Goal: Transaction & Acquisition: Purchase product/service

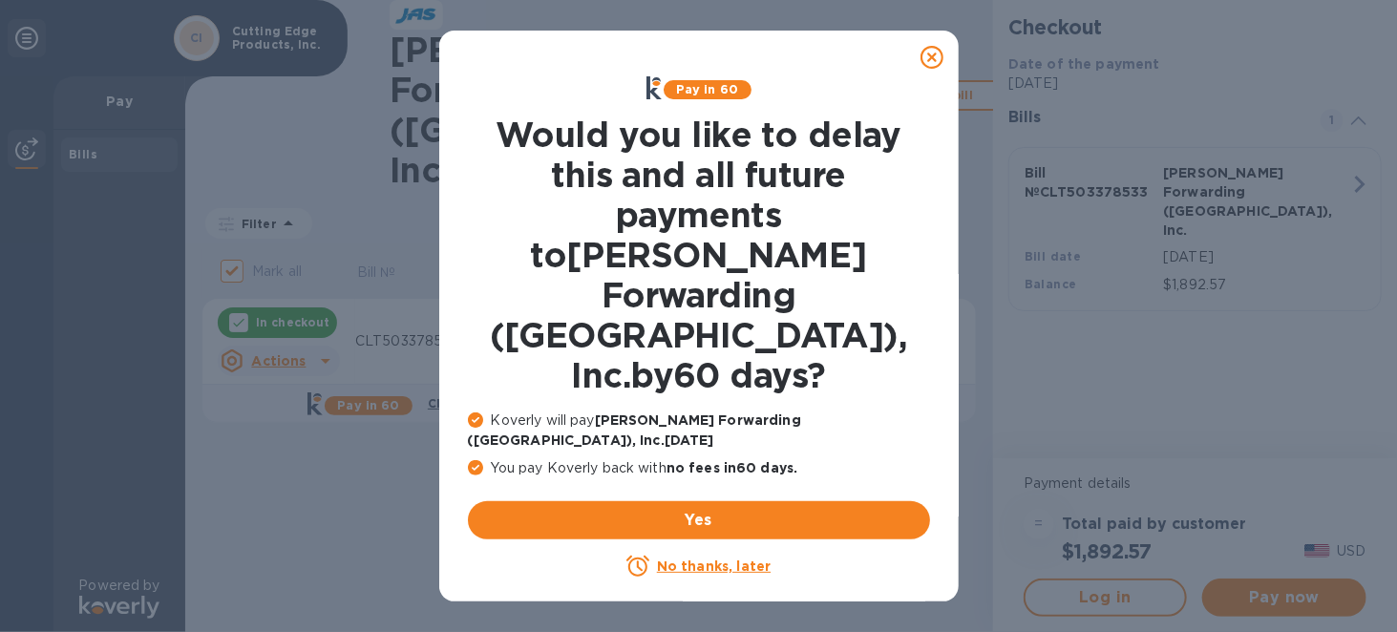
click at [929, 61] on icon at bounding box center [932, 57] width 23 height 23
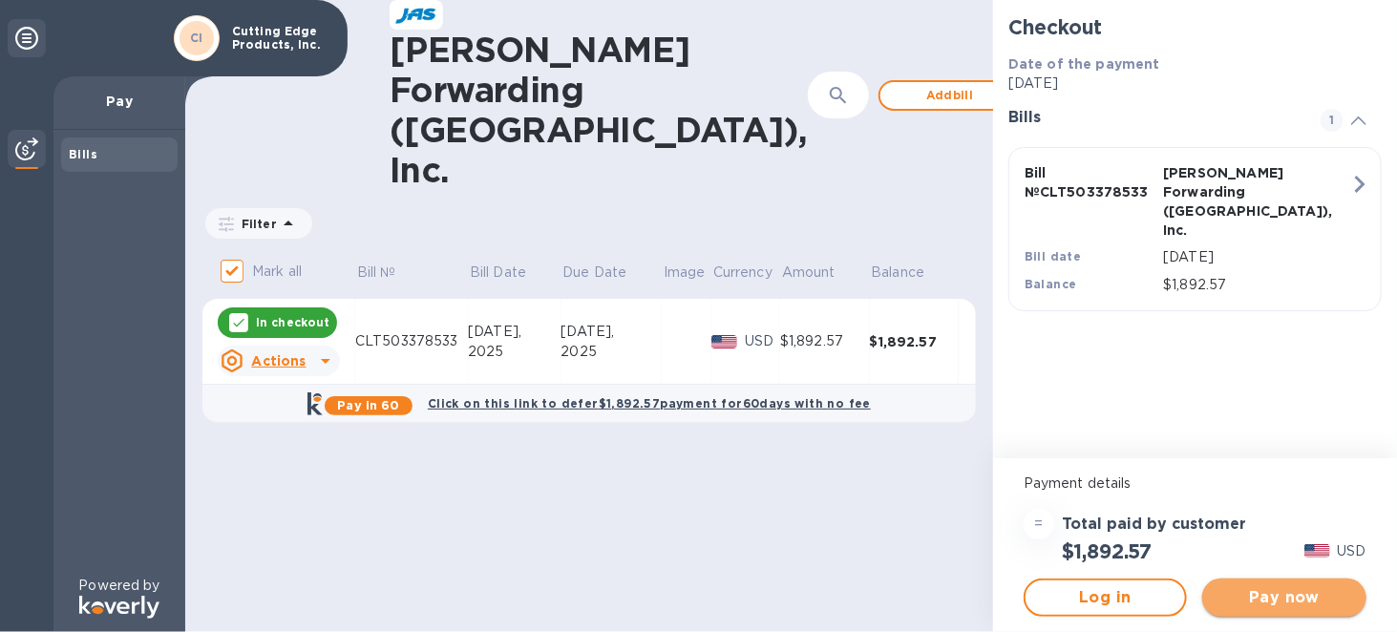
click at [1273, 606] on span "Pay now" at bounding box center [1284, 597] width 133 height 23
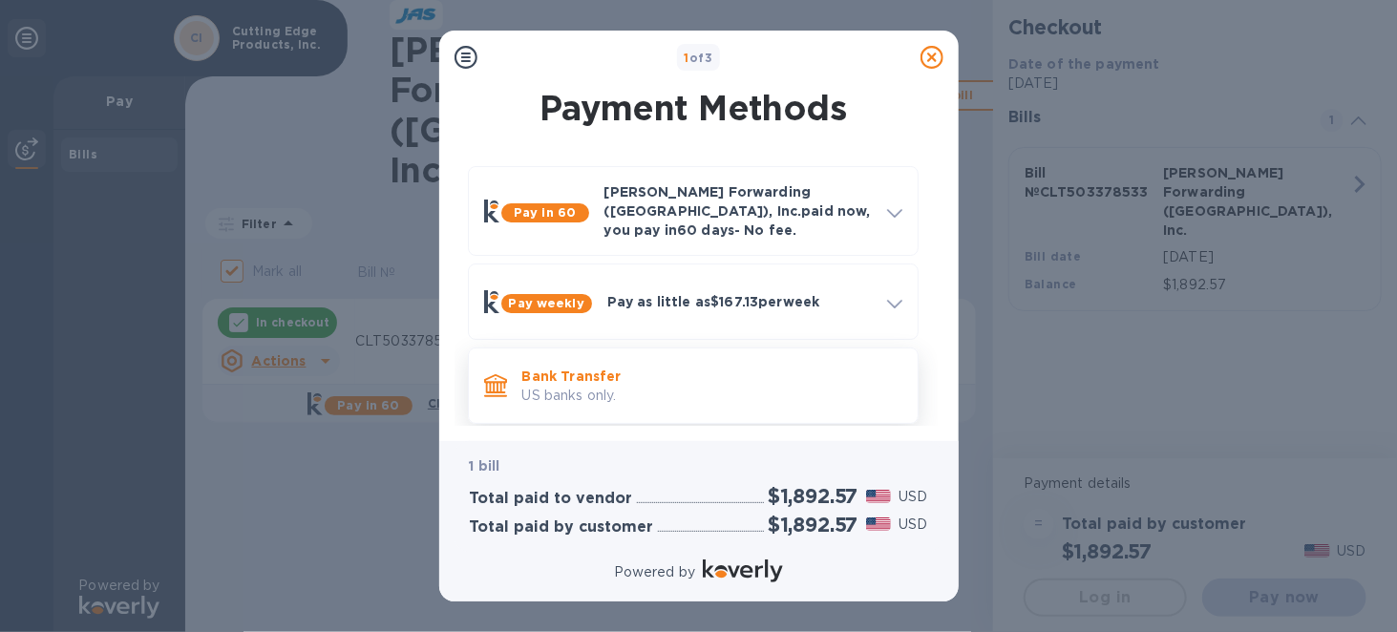
click at [503, 374] on icon at bounding box center [495, 385] width 23 height 23
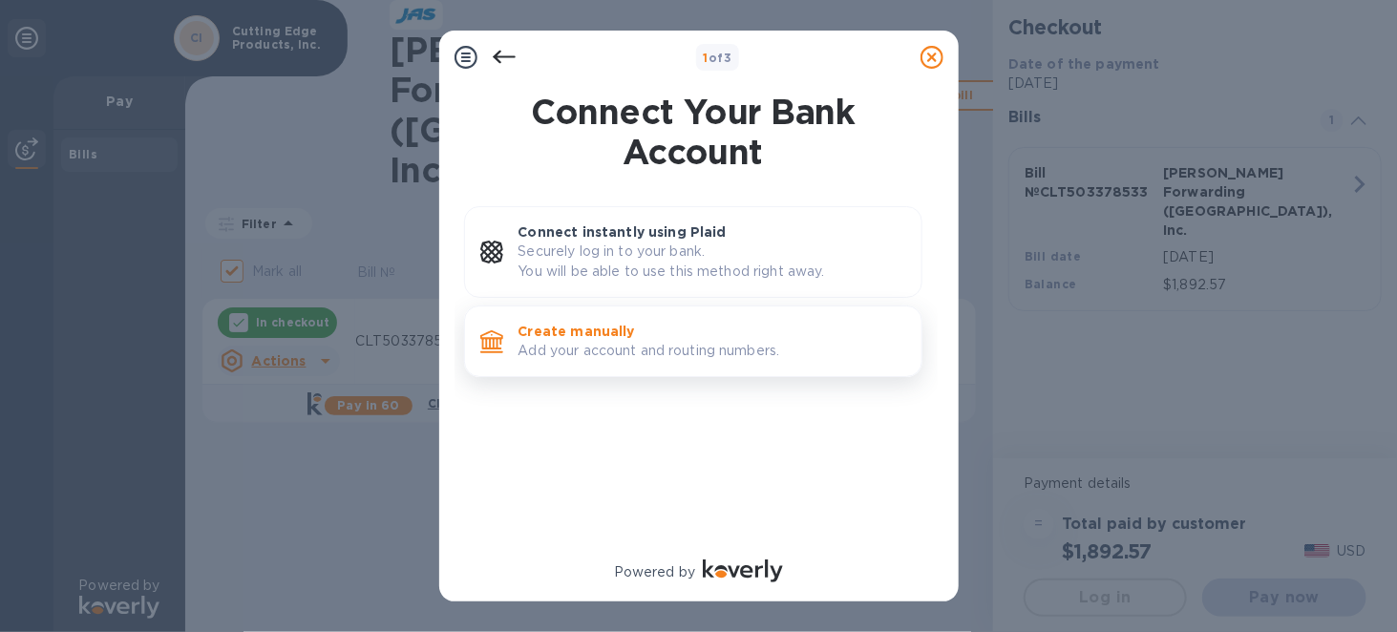
click at [536, 349] on p "Add your account and routing numbers." at bounding box center [713, 351] width 388 height 20
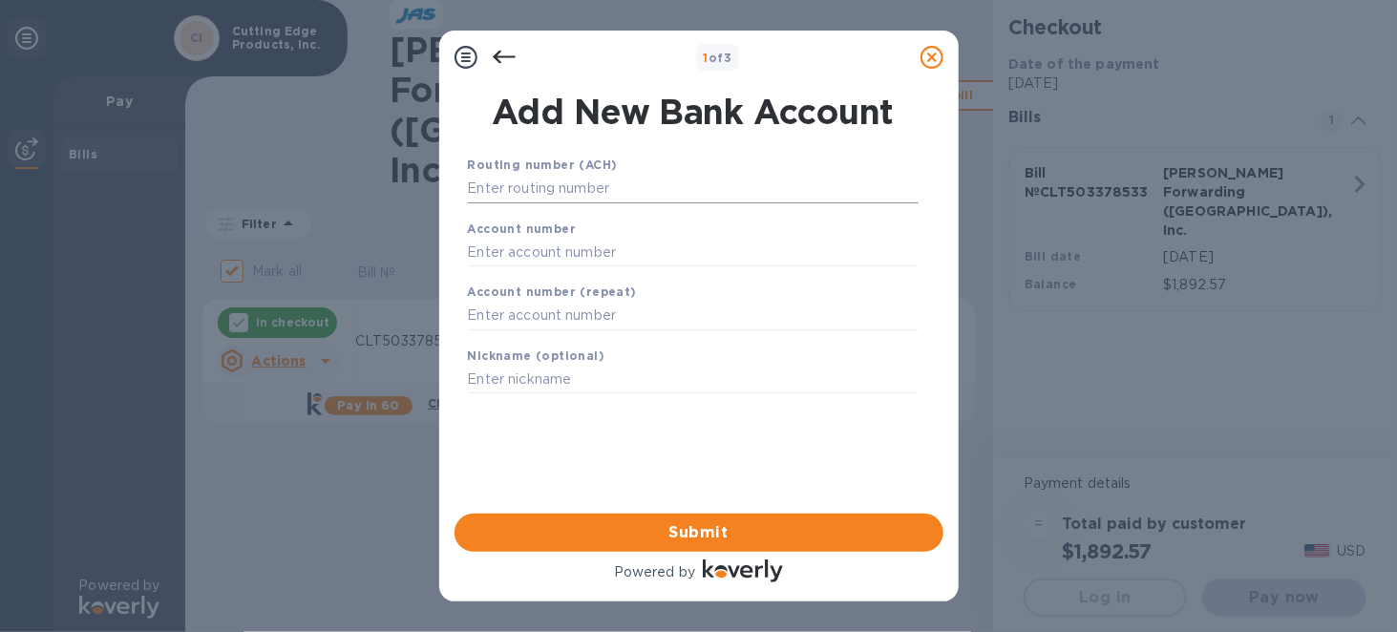
click at [642, 180] on input "text" at bounding box center [693, 189] width 451 height 29
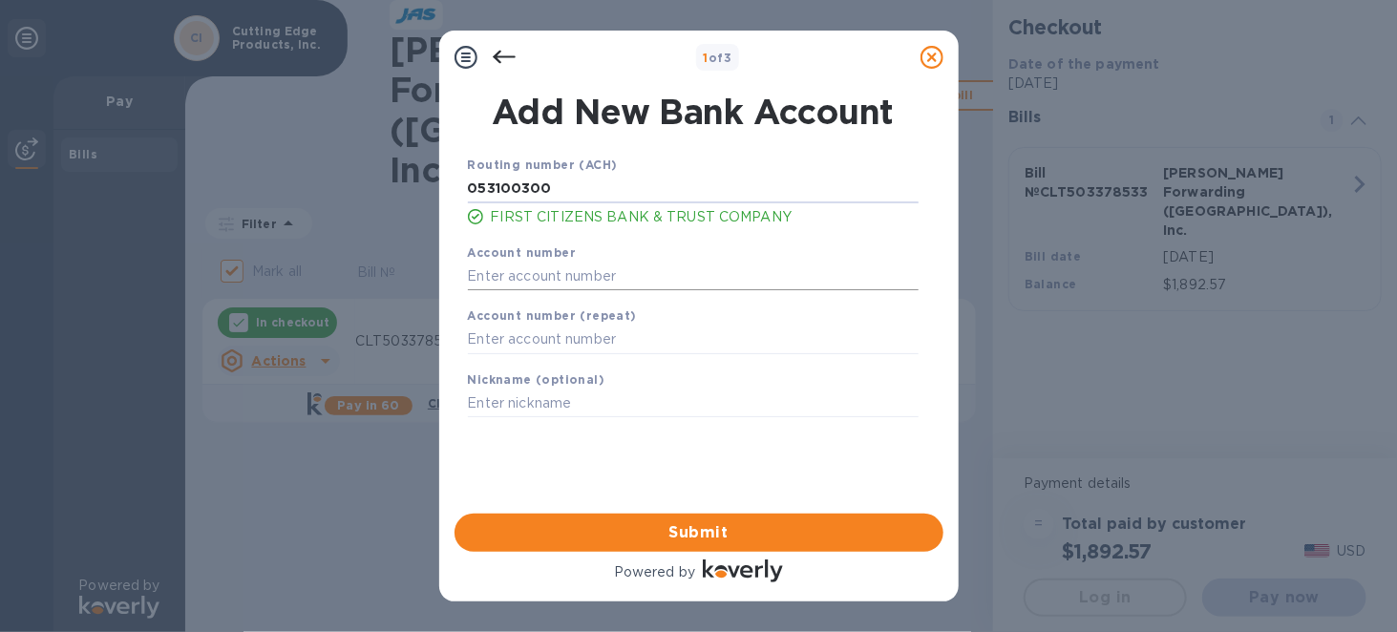
type input "053100300"
click at [612, 264] on input "text" at bounding box center [693, 276] width 451 height 29
type input "007210151378"
click at [592, 339] on input "text" at bounding box center [693, 340] width 451 height 29
type input "007210151378"
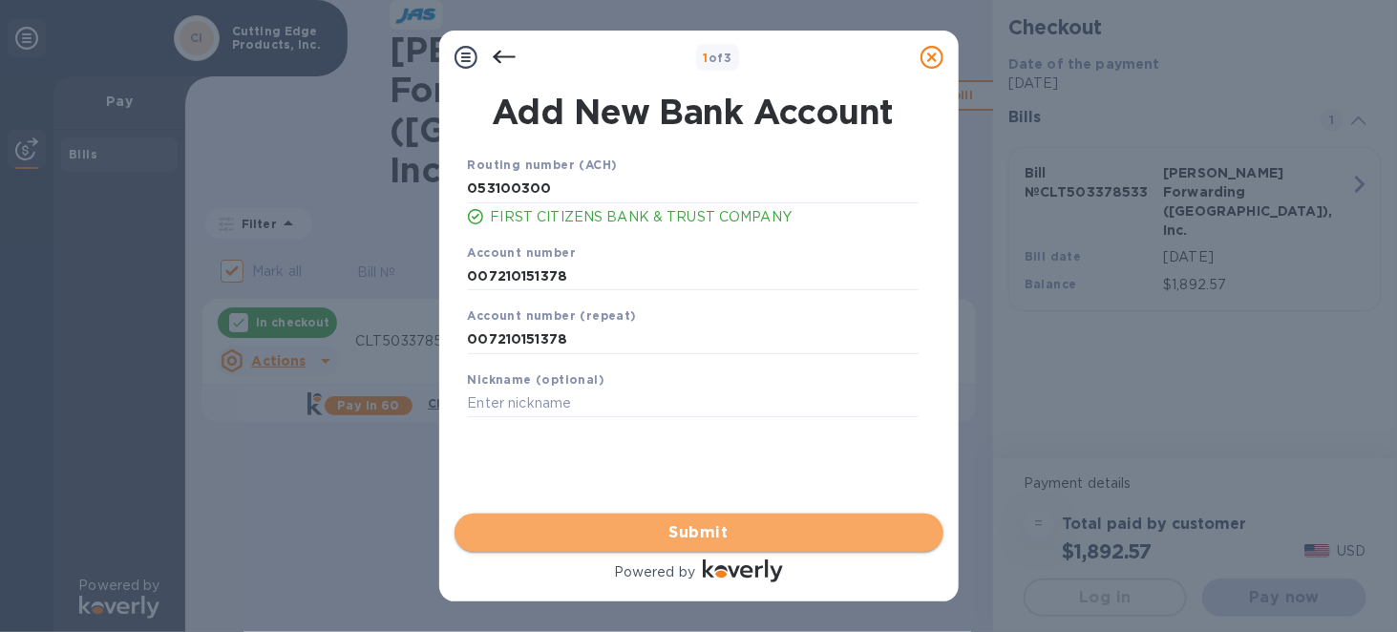
click at [647, 526] on span "Submit" at bounding box center [699, 532] width 458 height 23
